Goal: Task Accomplishment & Management: Complete application form

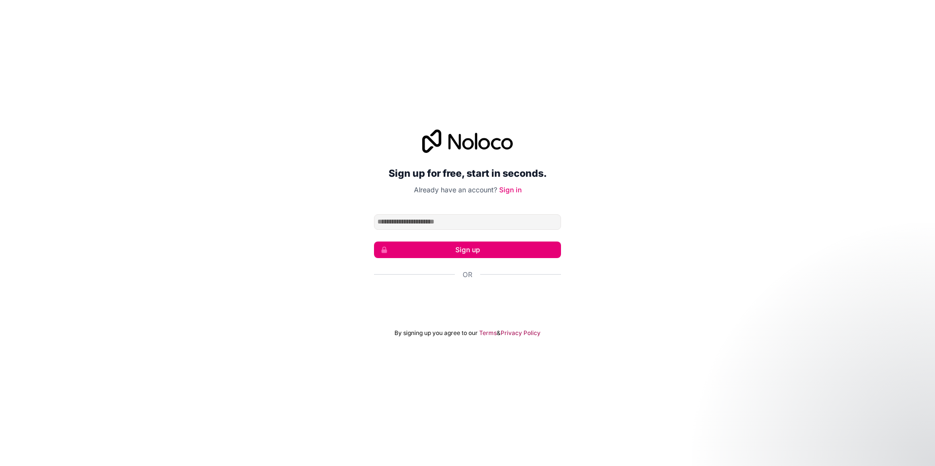
click at [459, 221] on input "Email address" at bounding box center [467, 222] width 187 height 16
type input "**********"
click at [476, 247] on button "Sign up" at bounding box center [467, 250] width 187 height 17
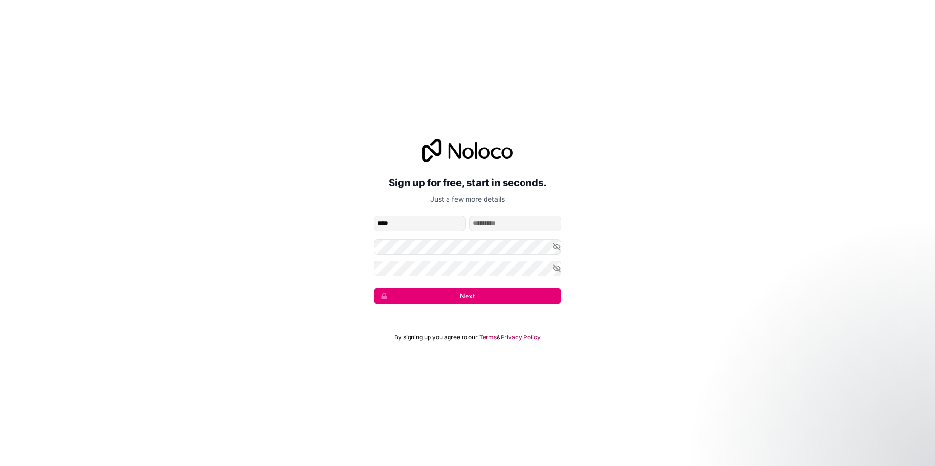
type input "****"
click at [486, 219] on input "family-name" at bounding box center [515, 224] width 92 height 16
type input "*****"
click at [488, 294] on button "Next" at bounding box center [467, 296] width 187 height 17
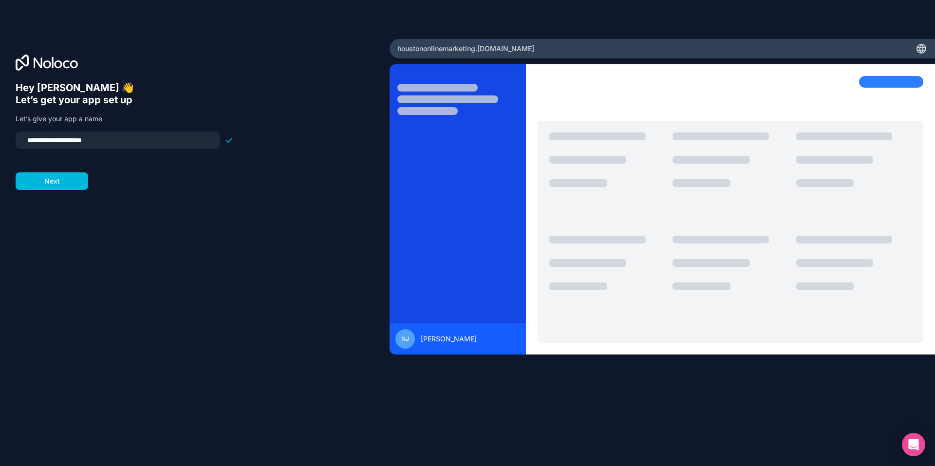
click at [65, 181] on button "Next" at bounding box center [52, 181] width 73 height 18
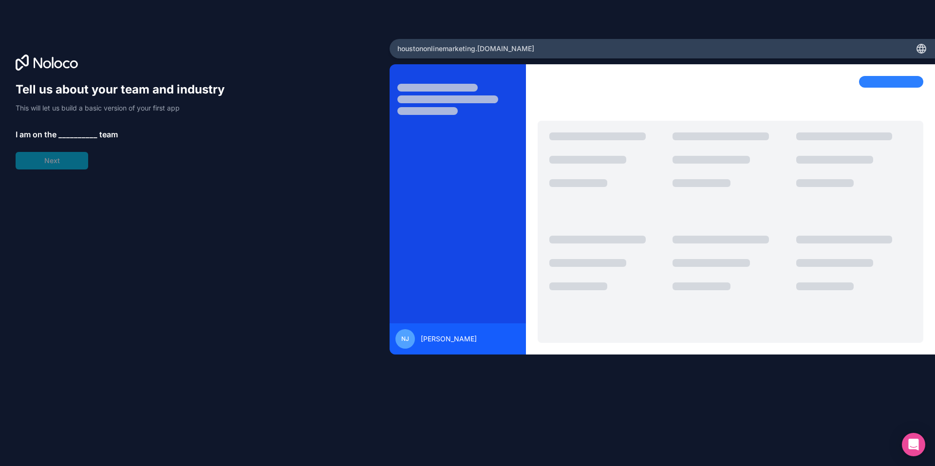
click at [67, 132] on span "__________" at bounding box center [77, 135] width 39 height 12
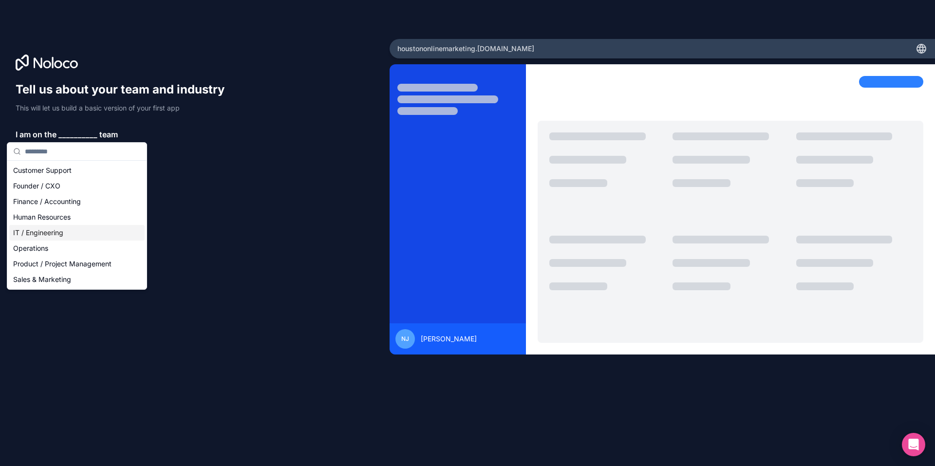
click at [55, 231] on div "IT / Engineering" at bounding box center [76, 233] width 135 height 16
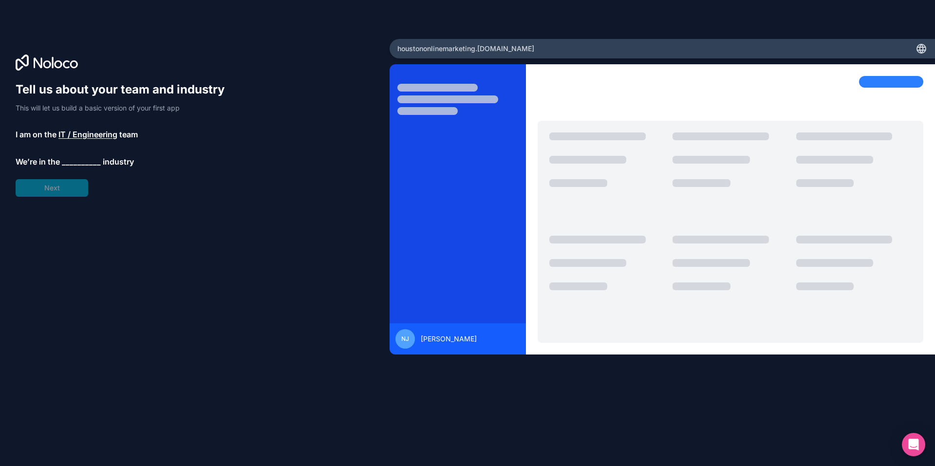
click at [74, 162] on span "__________" at bounding box center [81, 162] width 39 height 12
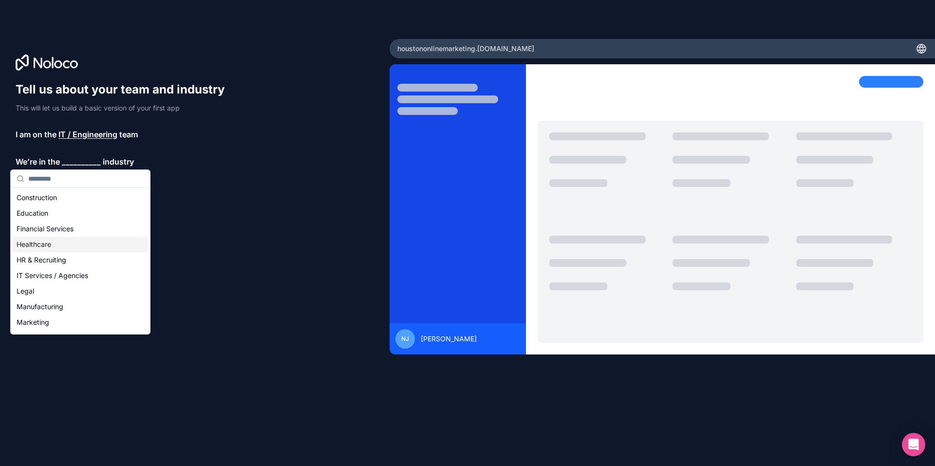
scroll to position [49, 0]
click at [44, 303] on div "Marketing" at bounding box center [80, 305] width 135 height 16
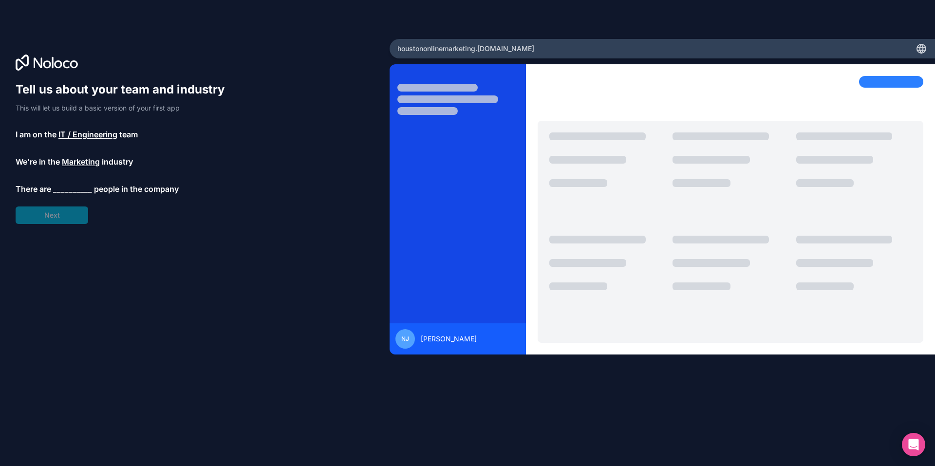
click at [65, 188] on span "__________" at bounding box center [72, 189] width 39 height 12
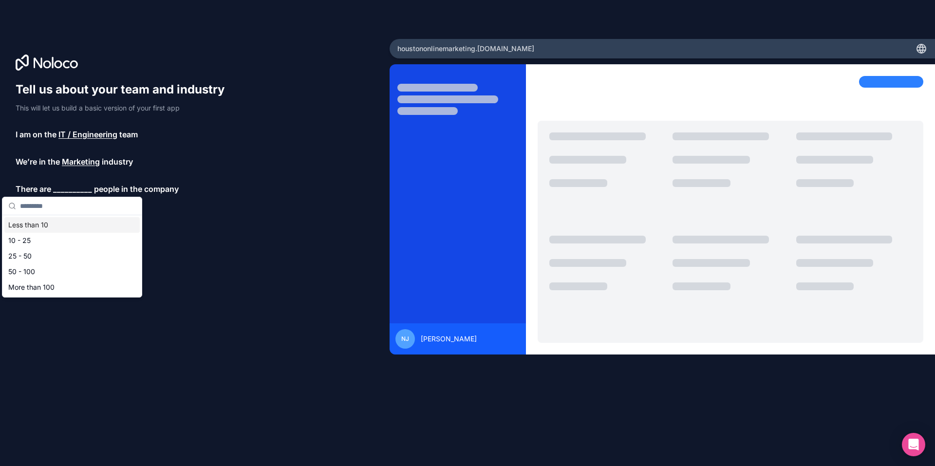
click at [24, 223] on div "Less than 10" at bounding box center [71, 225] width 135 height 16
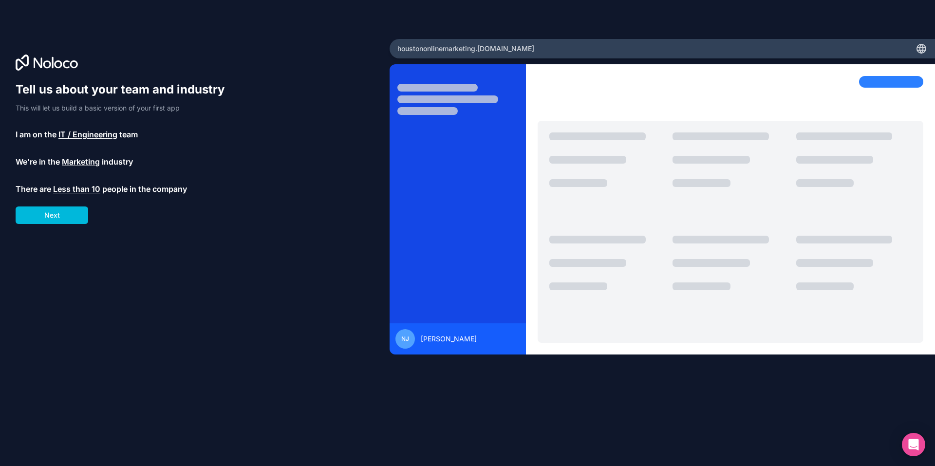
click at [47, 212] on button "Next" at bounding box center [52, 215] width 73 height 18
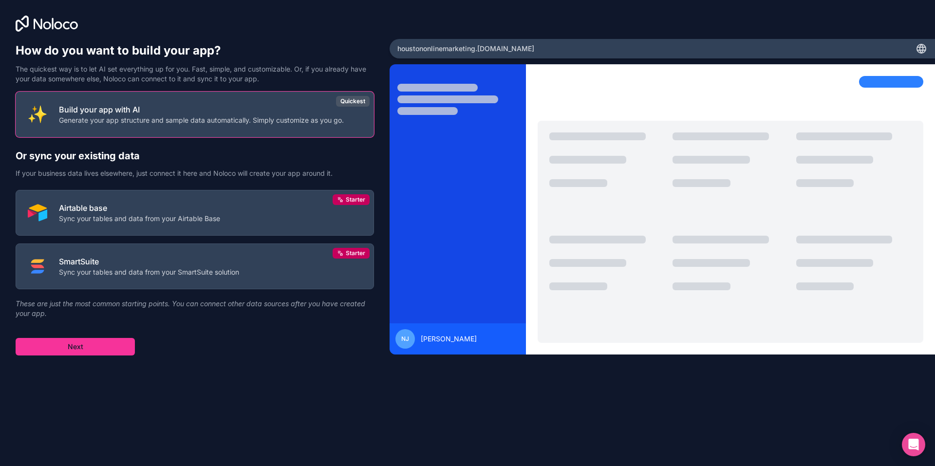
click at [256, 205] on button "Airtable base Sync your tables and data from your Airtable Base Starter" at bounding box center [195, 213] width 358 height 46
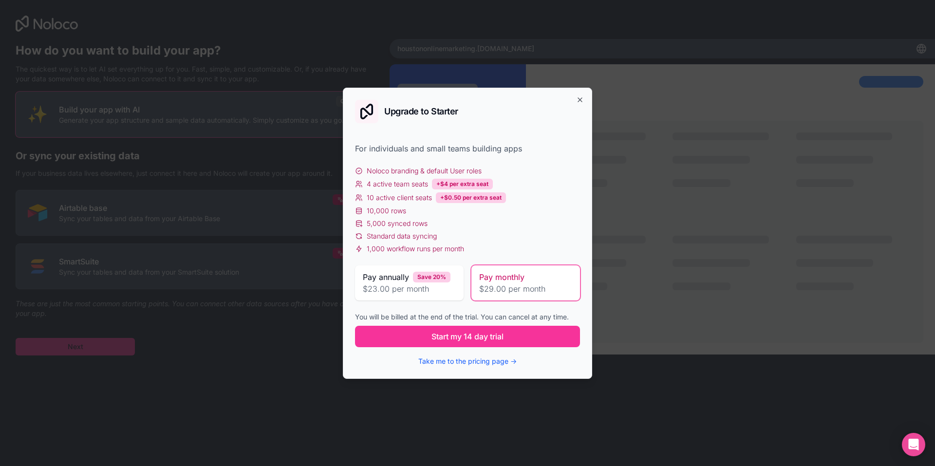
click at [456, 333] on span "Start my 14 day trial" at bounding box center [467, 337] width 72 height 12
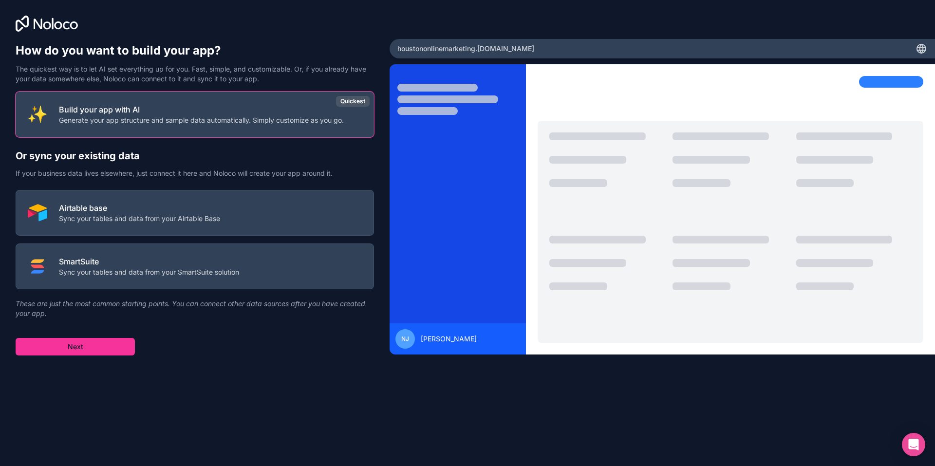
click at [326, 217] on button "Airtable base Sync your tables and data from your Airtable Base" at bounding box center [195, 213] width 358 height 46
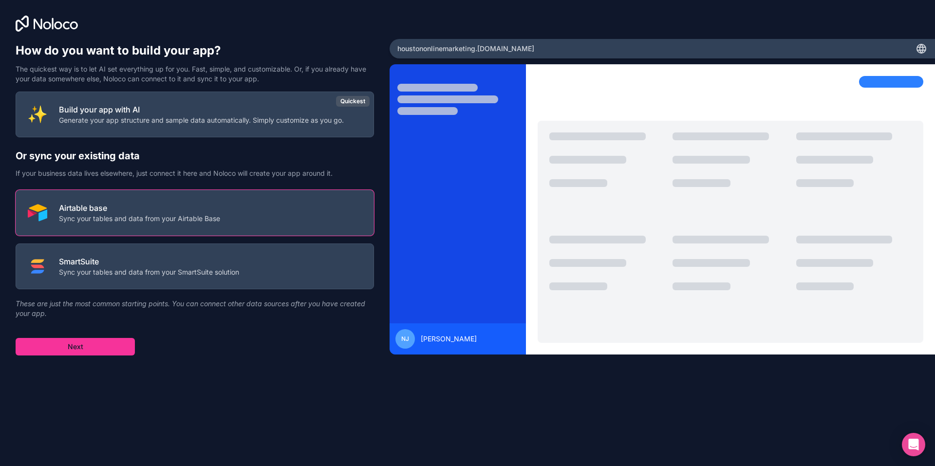
click at [110, 346] on button "Next" at bounding box center [75, 347] width 119 height 18
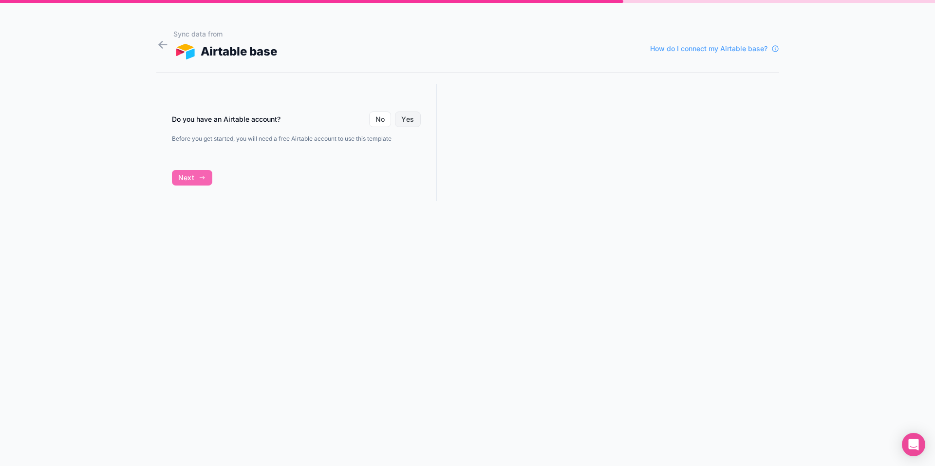
click at [412, 116] on button "Yes" at bounding box center [407, 120] width 25 height 16
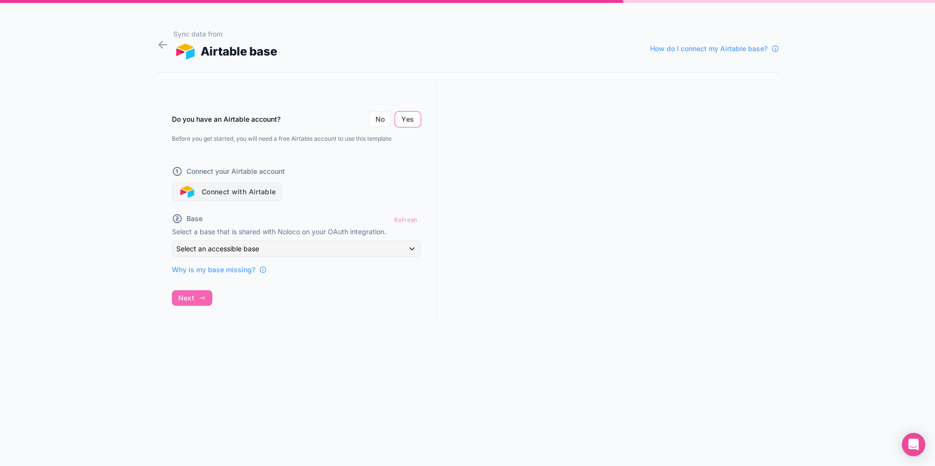
click at [234, 188] on button "Connect with Airtable" at bounding box center [227, 192] width 111 height 19
click at [211, 269] on span "Why is my base missing?" at bounding box center [213, 270] width 83 height 10
click at [191, 297] on div "Do you have an Airtable account? No Yes Before you get started, you will need a…" at bounding box center [296, 211] width 280 height 255
click at [406, 219] on div "Refresh" at bounding box center [405, 220] width 30 height 14
click at [253, 188] on button "Connect with Airtable" at bounding box center [227, 192] width 111 height 19
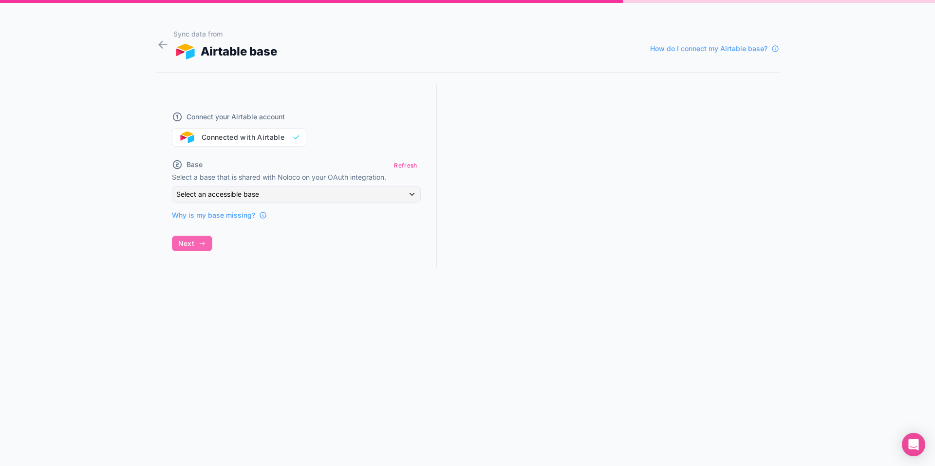
click at [402, 104] on div "Connect your Airtable account Connected with Airtable" at bounding box center [296, 123] width 249 height 47
click at [187, 244] on div "Connect your Airtable account Connected with Airtable Base Refresh Select a bas…" at bounding box center [296, 184] width 280 height 201
click at [675, 46] on span "How do I connect my Airtable base?" at bounding box center [708, 49] width 117 height 10
click at [224, 137] on div "Connect your Airtable account Connected with Airtable" at bounding box center [296, 123] width 249 height 47
click at [196, 242] on div "Connect your Airtable account Connected with Airtable Base Refresh Select a bas…" at bounding box center [296, 184] width 280 height 201
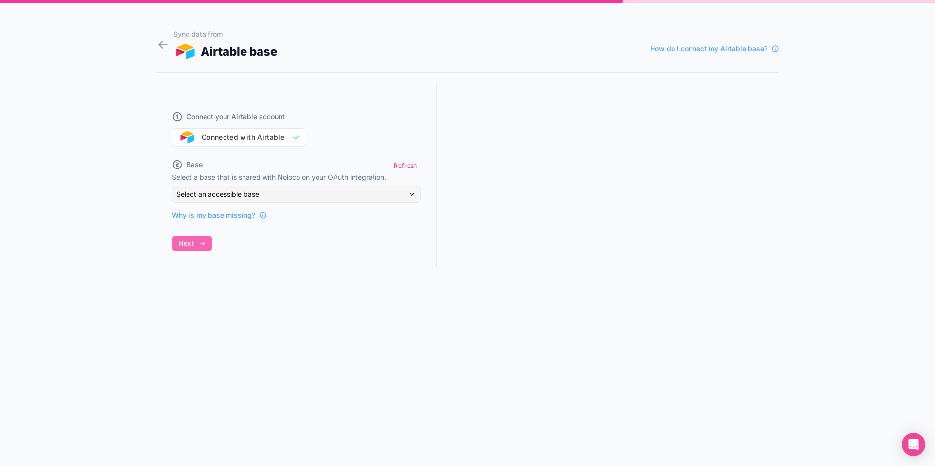
click at [196, 242] on div "Connect your Airtable account Connected with Airtable Base Refresh Select a bas…" at bounding box center [296, 184] width 280 height 201
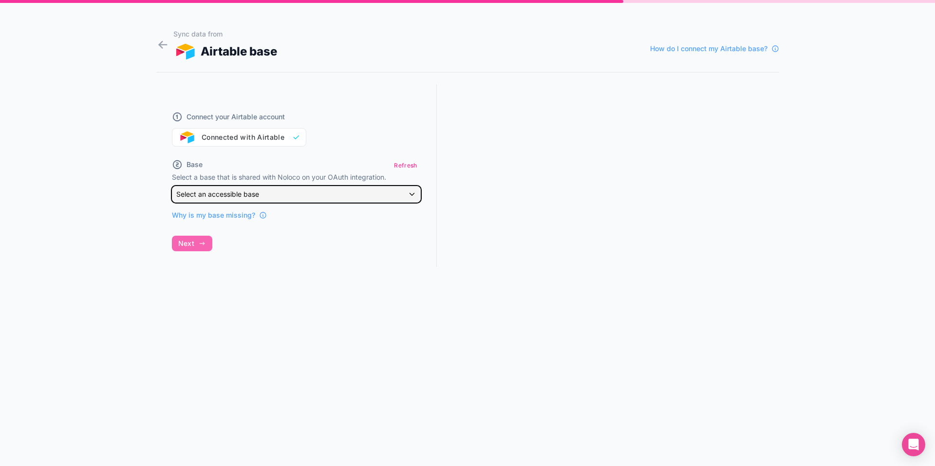
click at [411, 191] on div "Select an accessible base" at bounding box center [296, 194] width 248 height 16
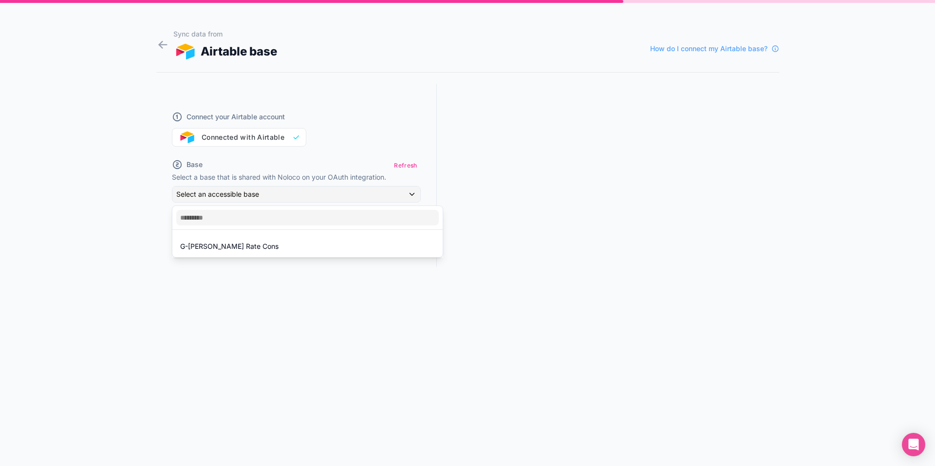
click at [253, 246] on div "G-Mack Rate Cons" at bounding box center [307, 247] width 255 height 12
click at [199, 298] on icon "button" at bounding box center [202, 298] width 8 height 8
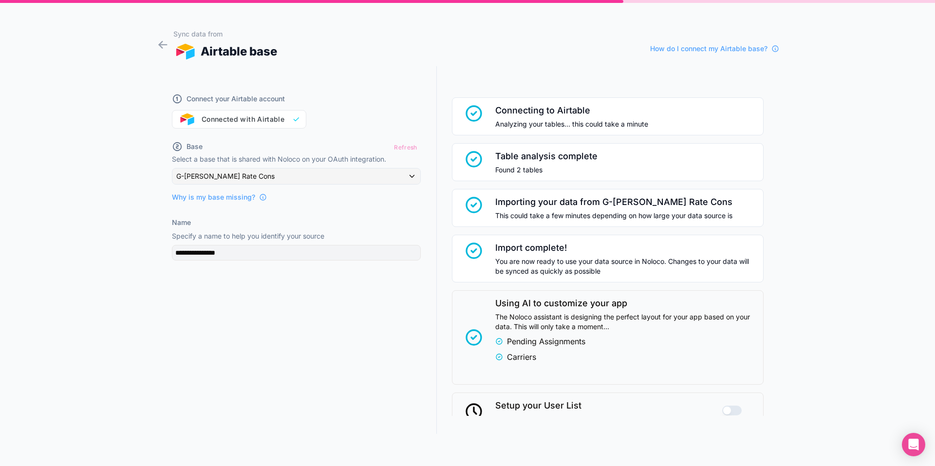
scroll to position [76, 0]
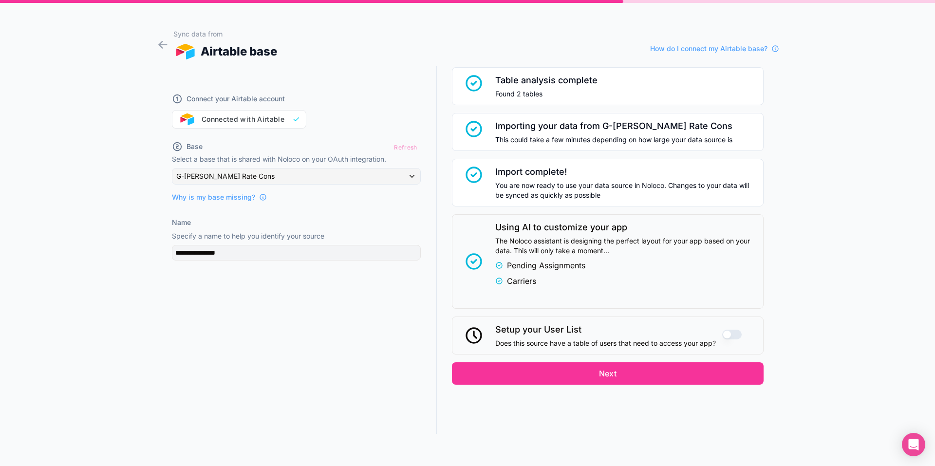
click at [587, 371] on button "Next" at bounding box center [608, 373] width 312 height 22
